Goal: Task Accomplishment & Management: Use online tool/utility

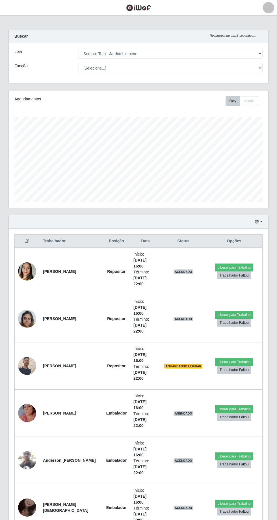
select select "508"
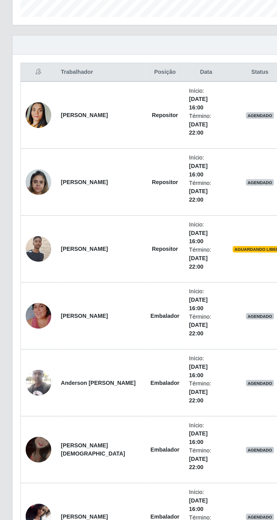
scroll to position [117, 259]
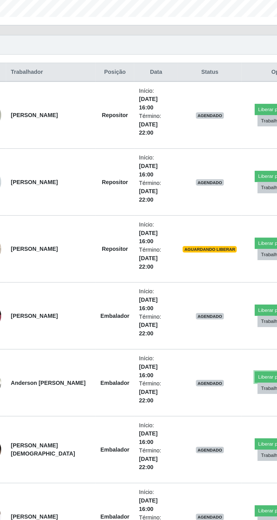
click at [220, 415] on button "Liberar para Trabalho" at bounding box center [234, 419] width 38 height 8
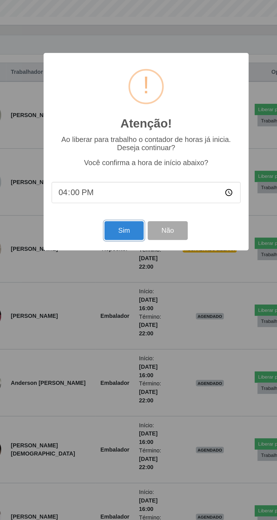
click at [124, 316] on button "Sim" at bounding box center [122, 315] width 27 height 13
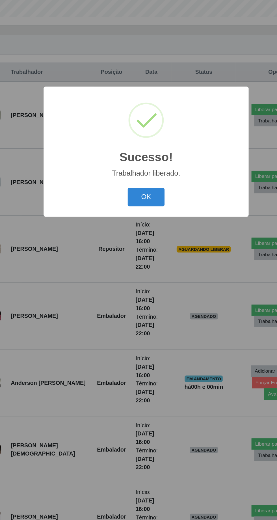
click at [137, 292] on button "OK" at bounding box center [139, 292] width 26 height 13
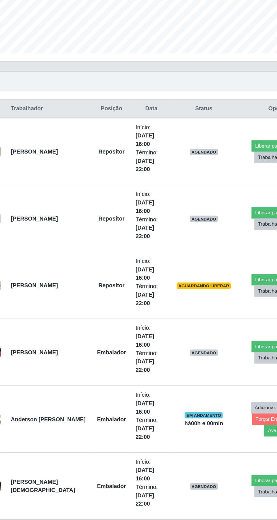
scroll to position [37, 0]
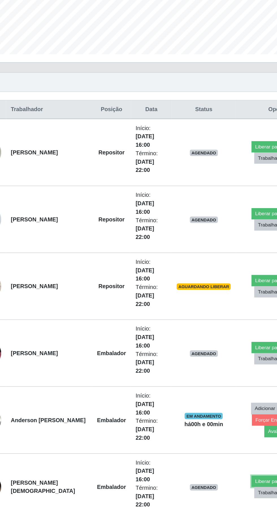
click at [219, 462] on button "Liberar para Trabalho" at bounding box center [232, 466] width 38 height 8
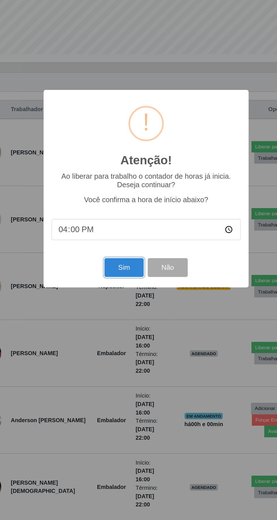
click at [127, 314] on button "Sim" at bounding box center [122, 315] width 27 height 13
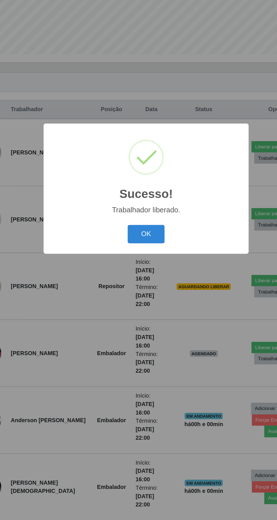
click at [142, 291] on button "OK" at bounding box center [139, 292] width 26 height 13
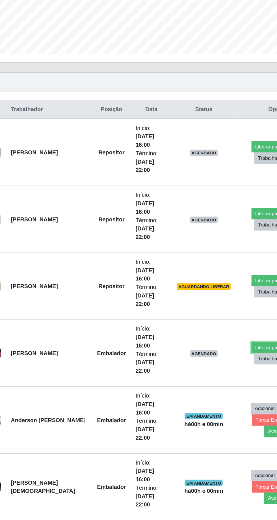
click at [218, 368] on button "Liberar para Trabalho" at bounding box center [232, 372] width 38 height 8
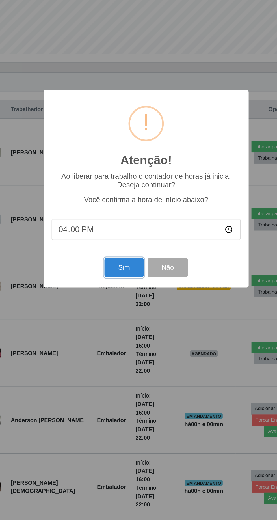
click at [123, 313] on button "Sim" at bounding box center [122, 315] width 27 height 13
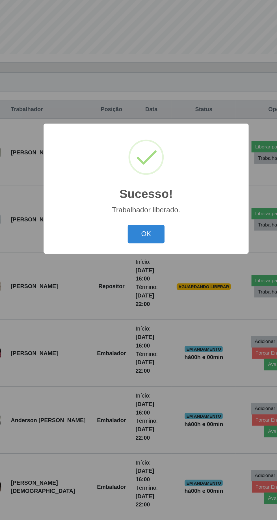
click at [140, 290] on button "OK" at bounding box center [139, 292] width 26 height 13
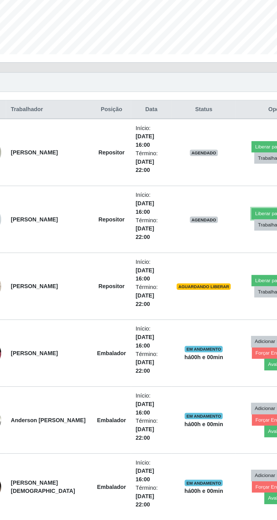
click at [218, 274] on button "Liberar para Trabalho" at bounding box center [232, 278] width 38 height 8
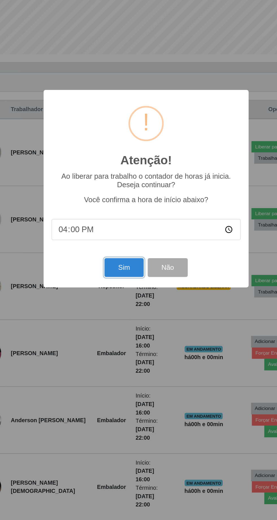
click at [124, 315] on button "Sim" at bounding box center [122, 315] width 27 height 13
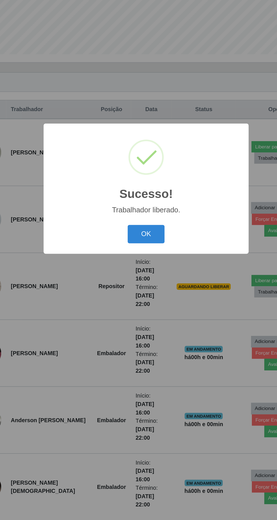
click at [141, 292] on button "OK" at bounding box center [139, 292] width 26 height 13
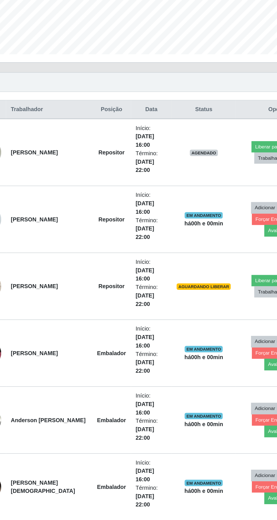
click at [218, 510] on button "Liberar para Trabalho" at bounding box center [232, 514] width 38 height 8
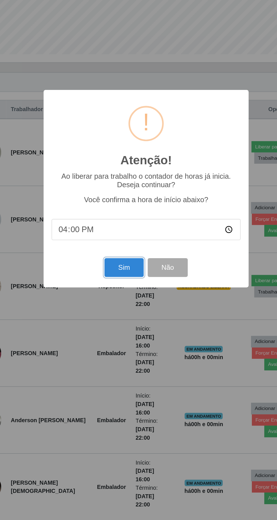
click at [127, 316] on button "Sim" at bounding box center [122, 315] width 27 height 13
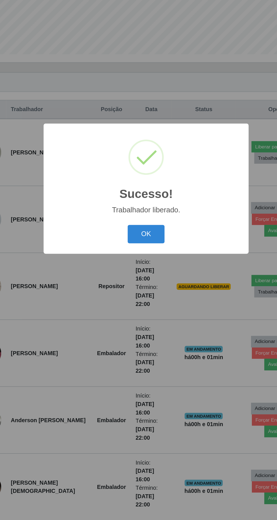
click at [140, 292] on button "OK" at bounding box center [139, 292] width 26 height 13
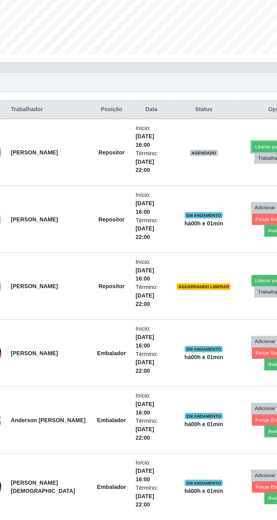
click at [219, 226] on button "Liberar para Trabalho" at bounding box center [232, 230] width 38 height 8
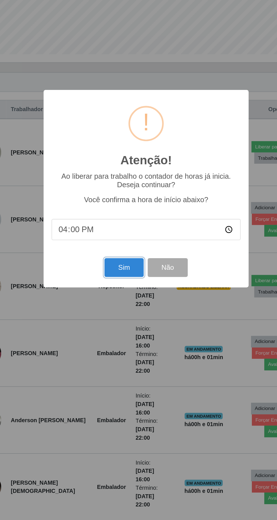
click at [126, 315] on button "Sim" at bounding box center [122, 315] width 27 height 13
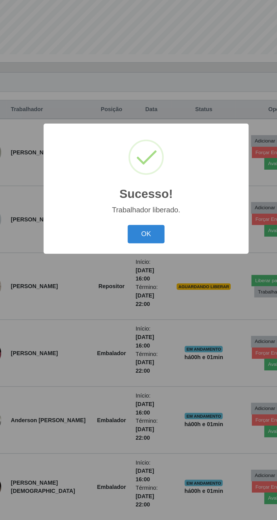
click at [143, 290] on button "OK" at bounding box center [139, 292] width 26 height 13
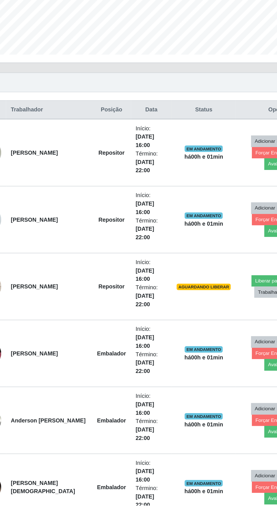
scroll to position [13, 0]
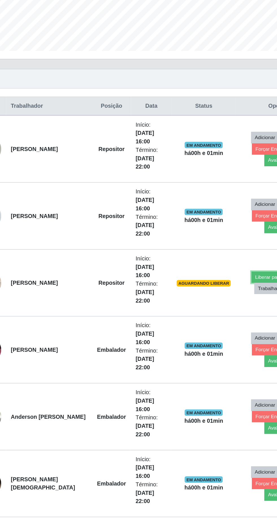
click at [220, 345] on button "Liberar para Trabalho" at bounding box center [232, 349] width 38 height 8
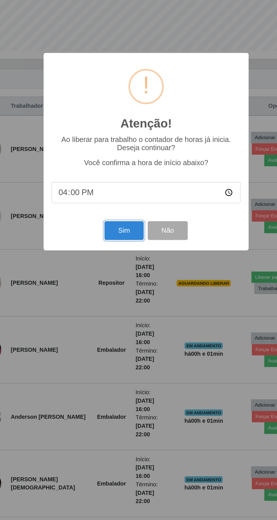
click at [124, 316] on button "Sim" at bounding box center [122, 315] width 27 height 13
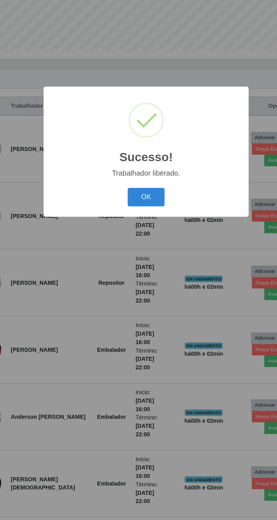
click at [141, 287] on button "OK" at bounding box center [139, 292] width 26 height 13
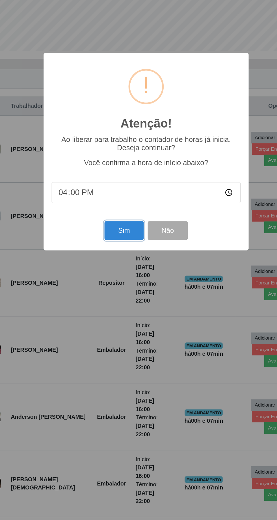
click at [124, 311] on button "Sim" at bounding box center [122, 315] width 27 height 13
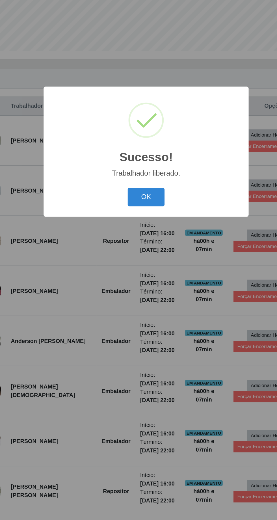
click at [140, 286] on button "OK" at bounding box center [139, 292] width 26 height 13
